Goal: Task Accomplishment & Management: Use online tool/utility

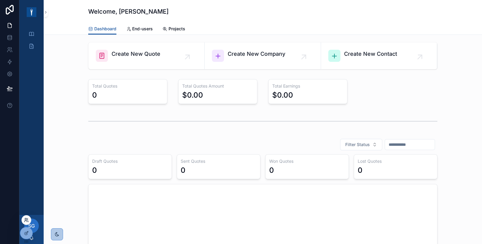
click at [26, 219] on icon at bounding box center [26, 220] width 5 height 5
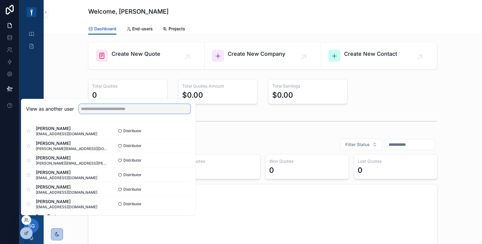
click at [111, 109] on input "text" at bounding box center [134, 109] width 111 height 10
type input "*"
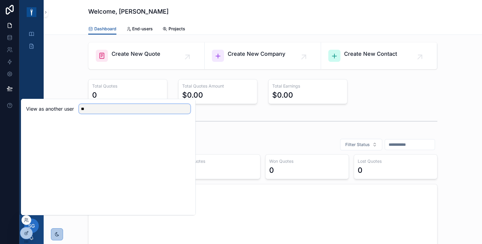
type input "*"
type input "********"
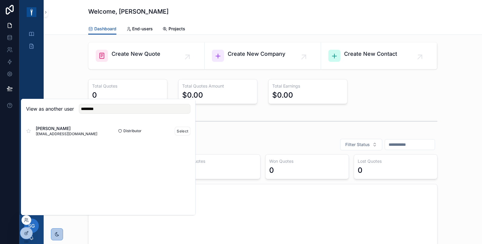
click at [92, 133] on div "Mohammed Husssien m.husssien@trans-cities.com" at bounding box center [67, 130] width 82 height 11
click at [183, 132] on button "Select" at bounding box center [183, 131] width 16 height 9
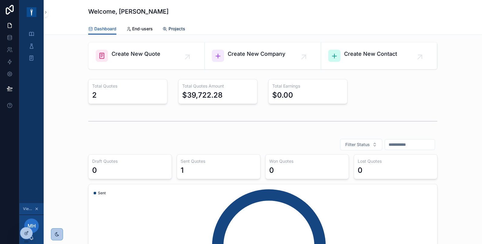
click at [172, 28] on span "Projects" at bounding box center [176, 29] width 17 height 6
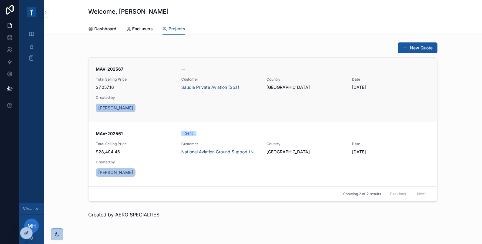
click at [176, 65] on link "MAV-202567 -- Total Selling Price $7,057.16 Customer Saudia Private Aviation (S…" at bounding box center [262, 90] width 348 height 64
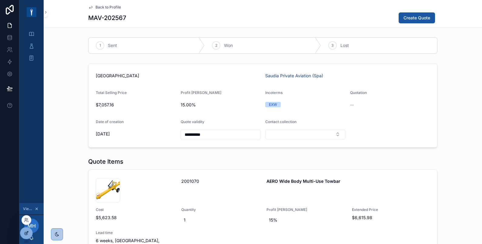
click at [28, 229] on div at bounding box center [26, 233] width 12 height 12
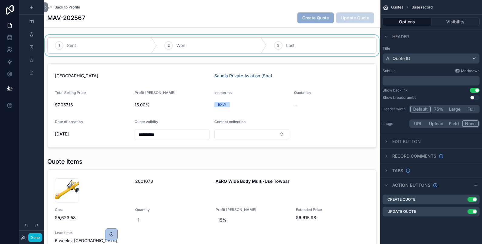
click at [172, 37] on div "scrollable content" at bounding box center [212, 45] width 336 height 21
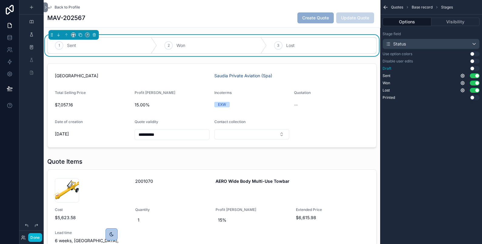
click at [474, 68] on button "Use setting" at bounding box center [475, 68] width 10 height 5
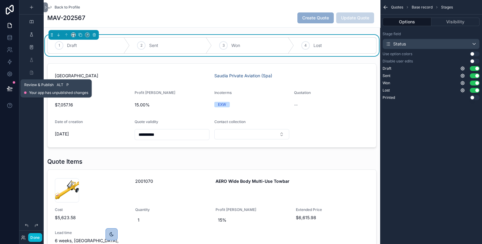
click at [9, 88] on icon at bounding box center [9, 88] width 5 height 3
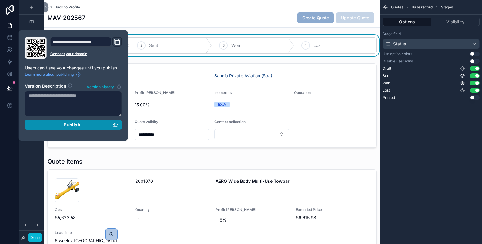
click at [48, 125] on div "Publish" at bounding box center [73, 124] width 89 height 5
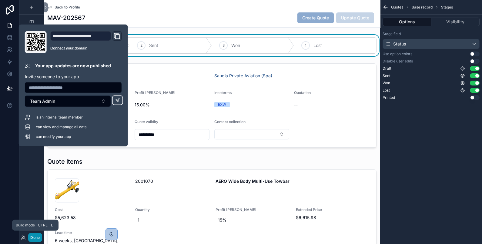
click at [34, 240] on button "Done" at bounding box center [35, 237] width 14 height 9
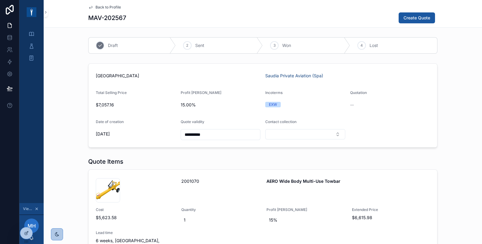
click at [115, 42] on div "1 Draft" at bounding box center [131, 46] width 87 height 16
click at [29, 207] on span "Viewing as Mohammed" at bounding box center [28, 208] width 10 height 5
click at [38, 207] on icon "scrollable content" at bounding box center [37, 209] width 4 height 4
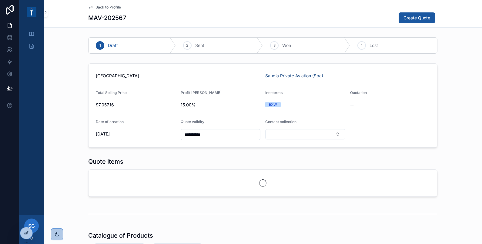
click at [92, 8] on link "Back to Profile" at bounding box center [104, 7] width 33 height 5
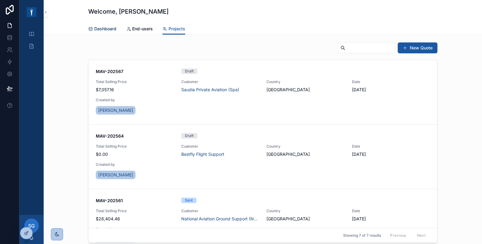
click at [98, 26] on span "Dashboard" at bounding box center [105, 29] width 22 height 6
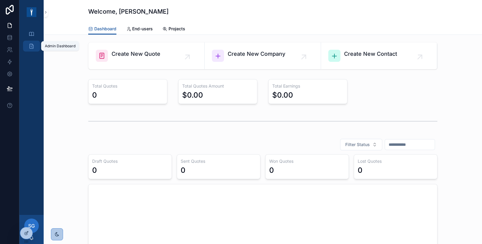
click at [34, 45] on icon "scrollable content" at bounding box center [31, 46] width 6 height 6
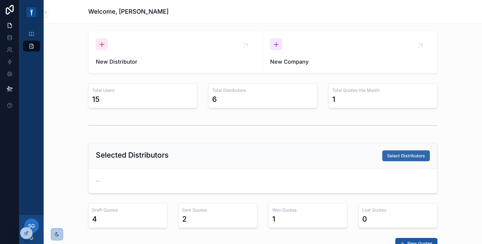
click at [419, 157] on span "Select Distributors" at bounding box center [406, 156] width 38 height 6
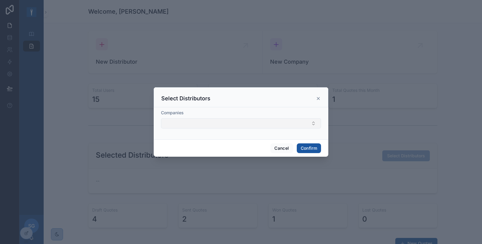
click at [268, 124] on button "Select Button" at bounding box center [241, 123] width 160 height 10
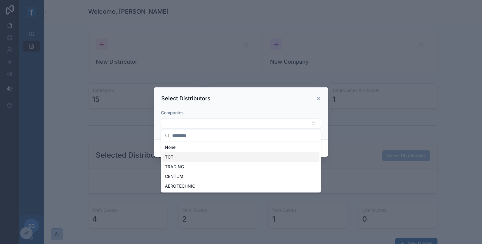
click at [167, 159] on span "TCT" at bounding box center [169, 157] width 8 height 6
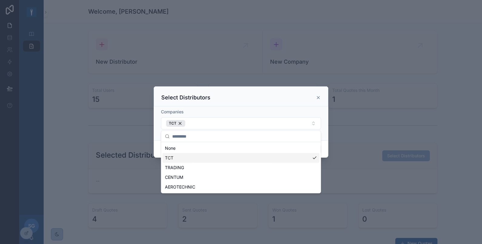
click at [66, 123] on div at bounding box center [241, 122] width 482 height 244
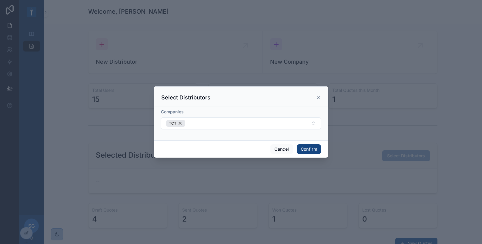
click at [308, 148] on button "Confirm" at bounding box center [309, 149] width 24 height 10
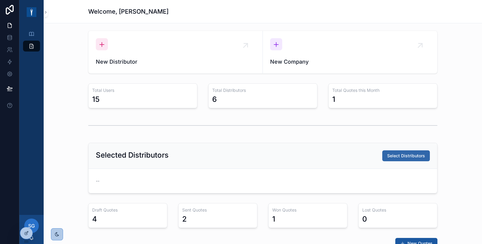
click at [413, 155] on span "Select Distributors" at bounding box center [406, 156] width 38 height 6
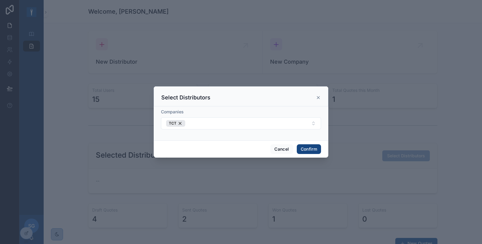
click at [306, 149] on button "Confirm" at bounding box center [309, 149] width 24 height 10
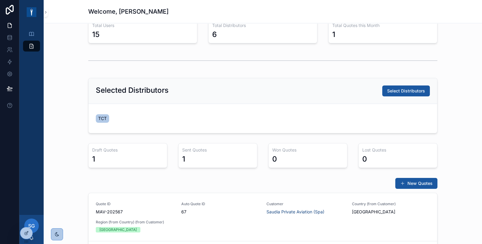
scroll to position [49, 0]
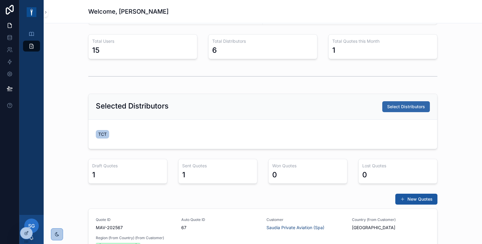
click at [398, 105] on span "Select Distributors" at bounding box center [406, 107] width 38 height 6
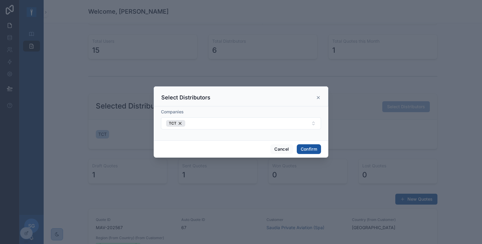
click at [281, 131] on form "Companies TCT" at bounding box center [241, 122] width 160 height 27
click at [279, 123] on button "TCT" at bounding box center [241, 123] width 160 height 12
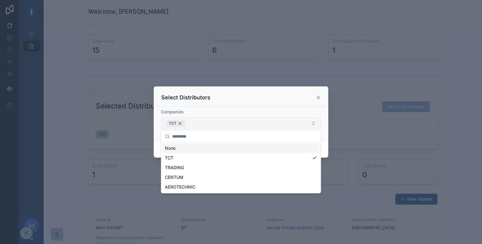
click at [182, 124] on div "TCT" at bounding box center [175, 123] width 19 height 7
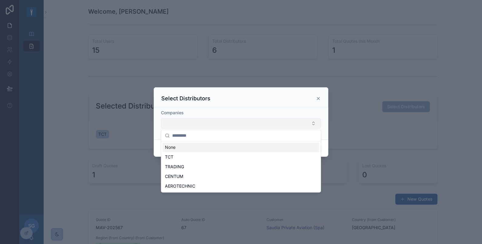
drag, startPoint x: 282, startPoint y: 102, endPoint x: 285, endPoint y: 103, distance: 3.7
click at [283, 103] on div "Select Distributors" at bounding box center [241, 97] width 175 height 20
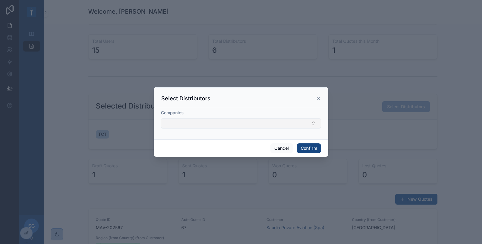
click at [307, 146] on button "Confirm" at bounding box center [309, 148] width 24 height 10
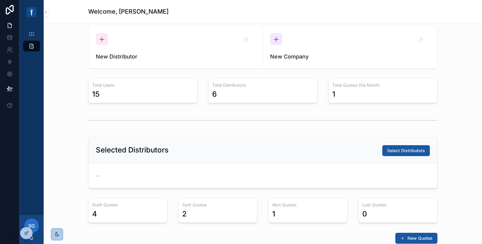
scroll to position [0, 0]
